Goal: Check status: Check status

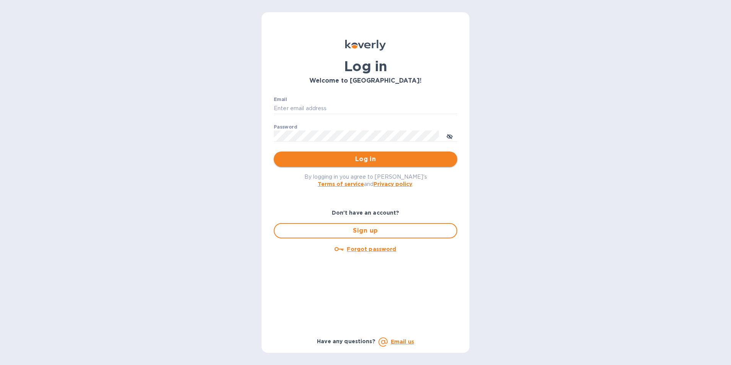
type input "jan.blandford@jas.com"
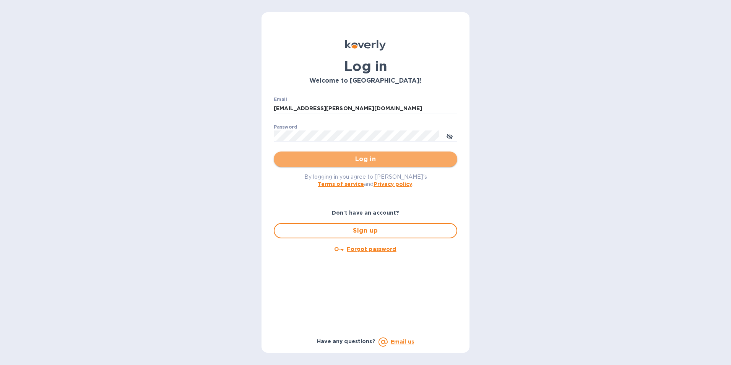
click at [364, 160] on span "Log in" at bounding box center [365, 159] width 171 height 9
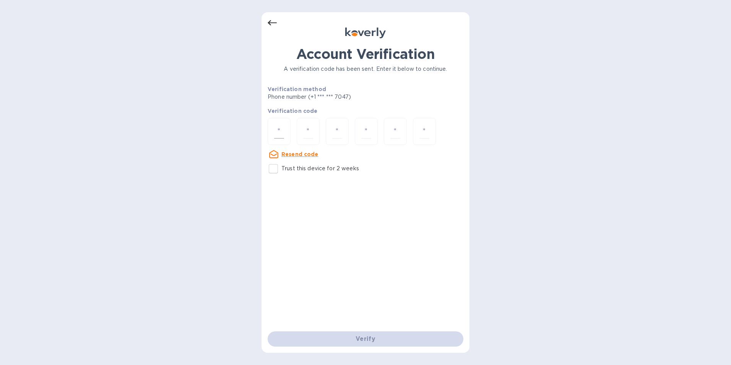
click at [280, 135] on input "number" at bounding box center [279, 131] width 10 height 14
type input "9"
type input "6"
type input "5"
type input "8"
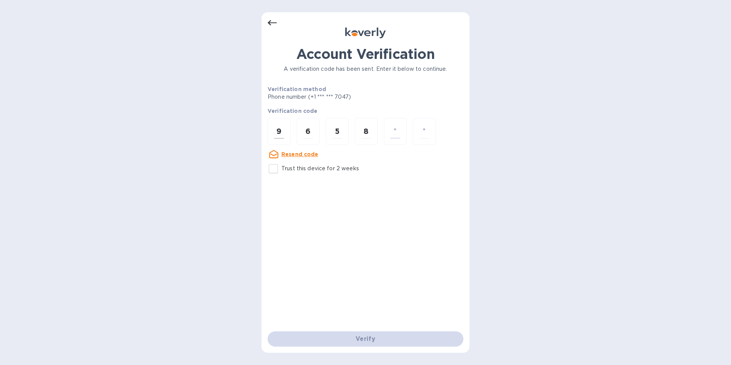
type input "4"
type input "0"
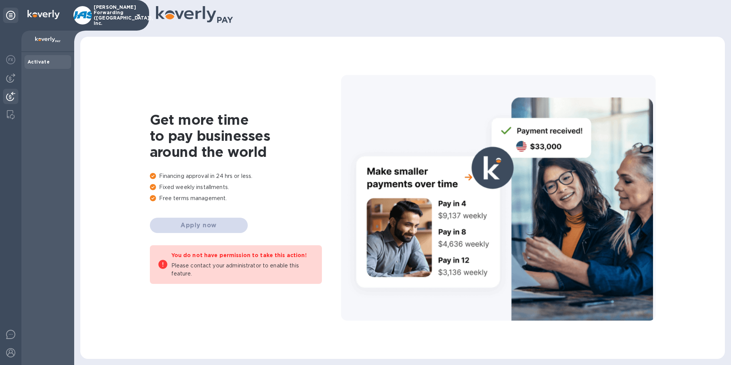
click at [10, 96] on img at bounding box center [10, 96] width 9 height 9
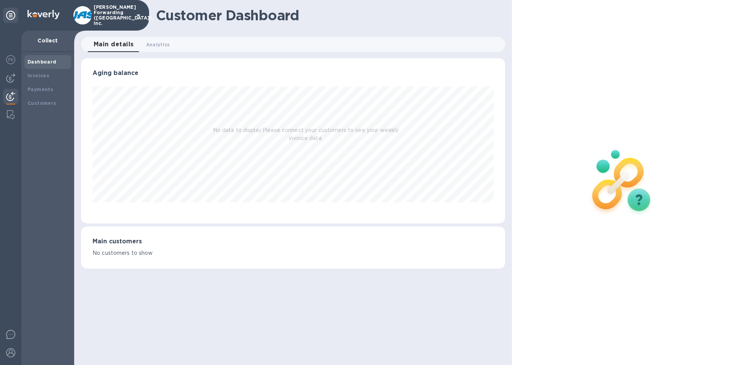
scroll to position [165, 425]
click at [41, 89] on b "Payments" at bounding box center [41, 89] width 26 height 6
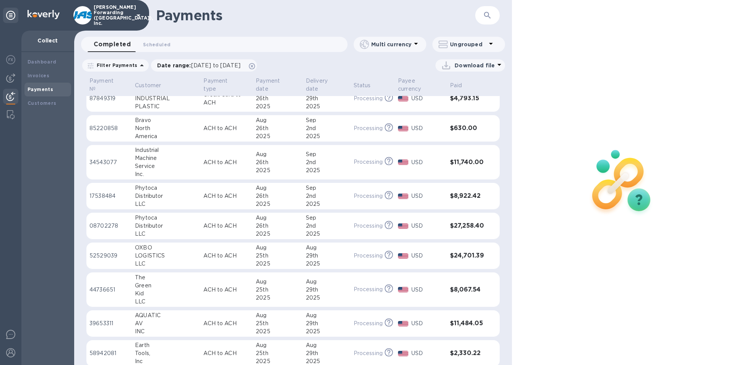
scroll to position [372, 0]
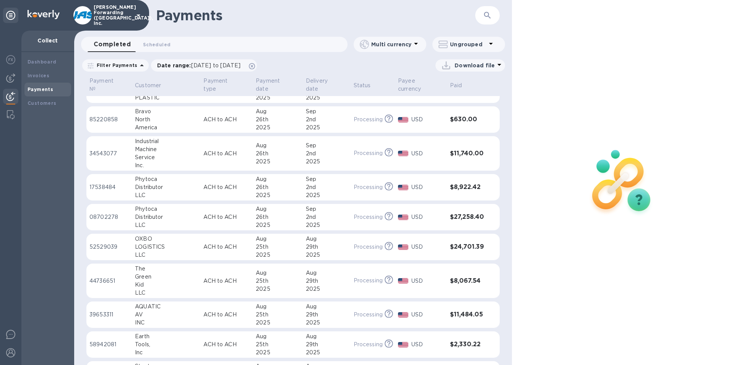
click at [484, 14] on icon "button" at bounding box center [487, 15] width 9 height 9
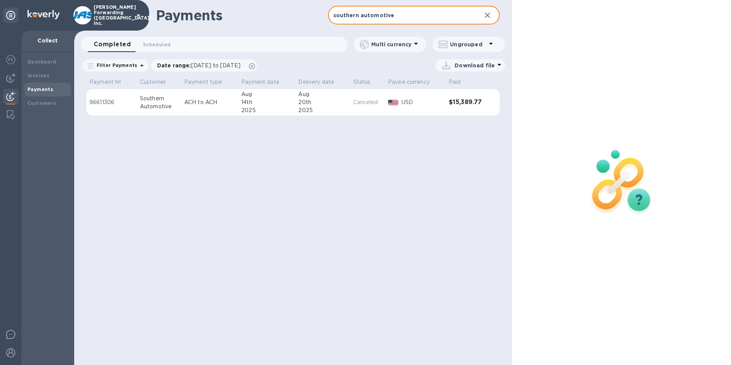
type input "southern automotive"
click at [490, 13] on icon "button" at bounding box center [487, 15] width 5 height 5
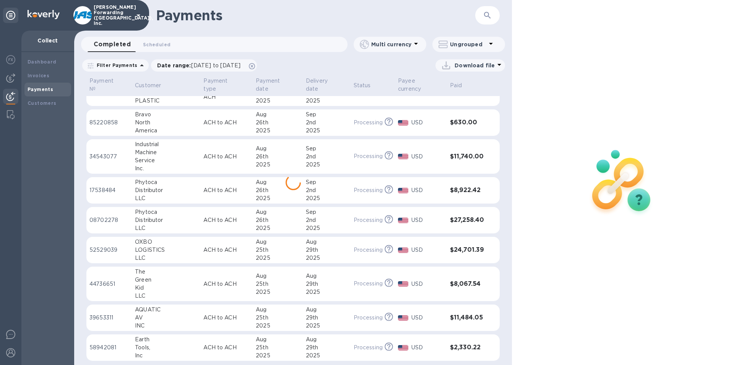
scroll to position [372, 0]
